Goal: Task Accomplishment & Management: Manage account settings

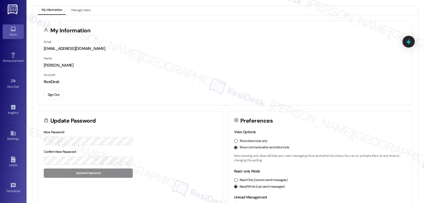
click at [11, 28] on icon at bounding box center [13, 29] width 5 height 5
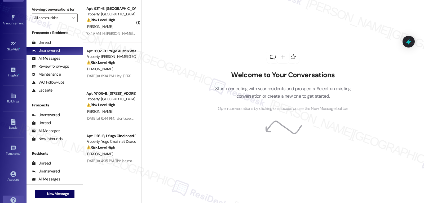
scroll to position [50, 0]
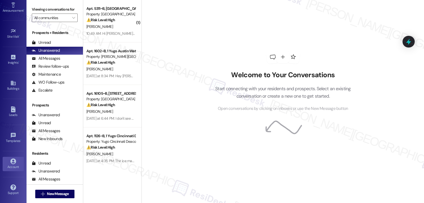
click at [17, 168] on div "Account" at bounding box center [13, 166] width 27 height 5
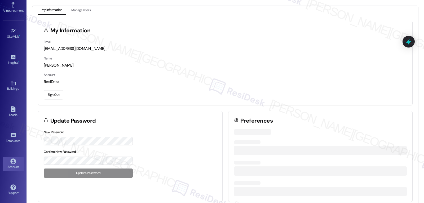
click at [45, 92] on button "Sign Out" at bounding box center [54, 94] width 20 height 9
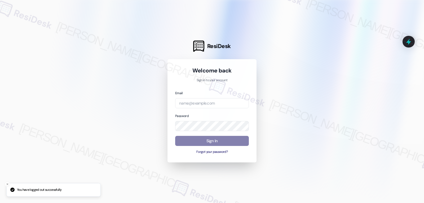
click at [250, 103] on div "Welcome back Sign in to your account Email Password Sign In Forgot your passwor…" at bounding box center [212, 110] width 89 height 103
click at [241, 101] on input "email" at bounding box center [212, 103] width 74 height 10
click at [227, 103] on input "email" at bounding box center [212, 103] width 74 height 10
paste input "automated-surveys-birchstone_residential-jomar.punay@birchstone_[DOMAIN_NAME]"
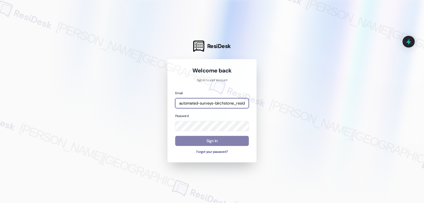
scroll to position [0, 77]
type input "automated-surveys-birchstone_residential-jomar.punay@birchstone_[DOMAIN_NAME]"
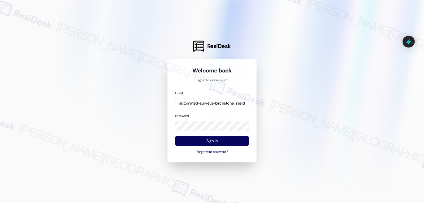
click at [209, 114] on div "Password" at bounding box center [212, 122] width 74 height 18
click at [213, 140] on button "Sign In" at bounding box center [212, 141] width 74 height 10
